Goal: Information Seeking & Learning: Learn about a topic

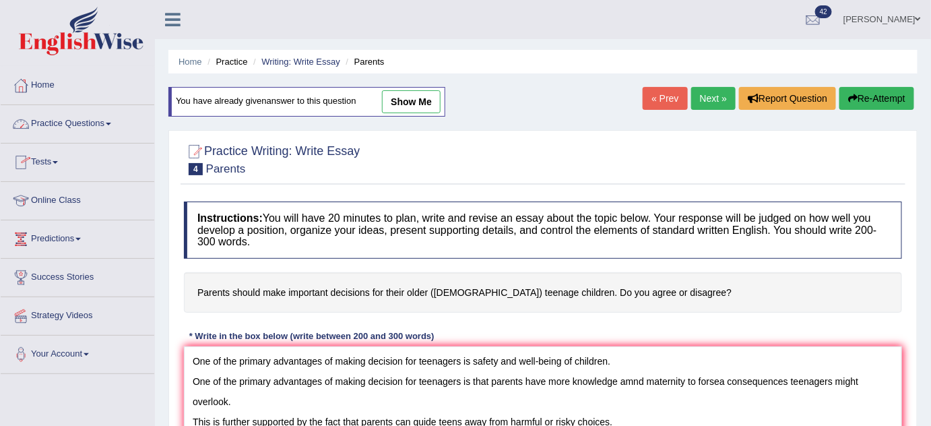
click at [81, 127] on link "Practice Questions" at bounding box center [78, 122] width 154 height 34
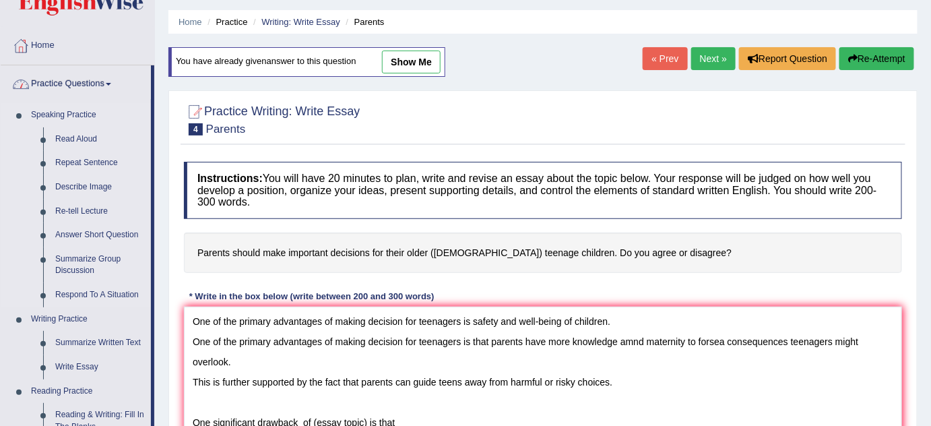
scroll to position [61, 0]
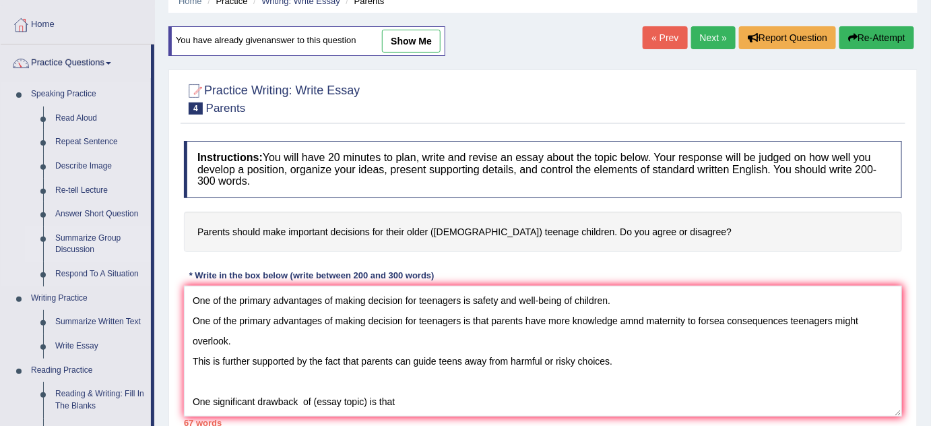
click at [88, 232] on link "Summarize Group Discussion" at bounding box center [100, 244] width 102 height 36
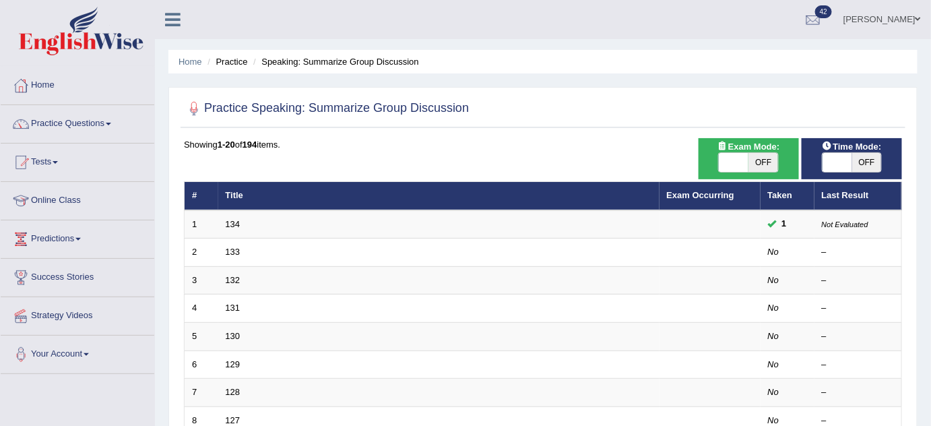
click at [230, 220] on link "134" at bounding box center [233, 224] width 15 height 10
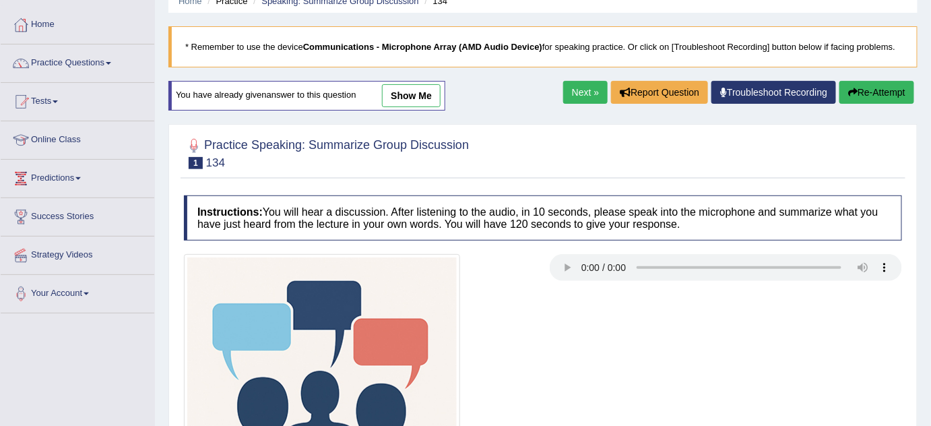
scroll to position [122, 0]
